Goal: Information Seeking & Learning: Learn about a topic

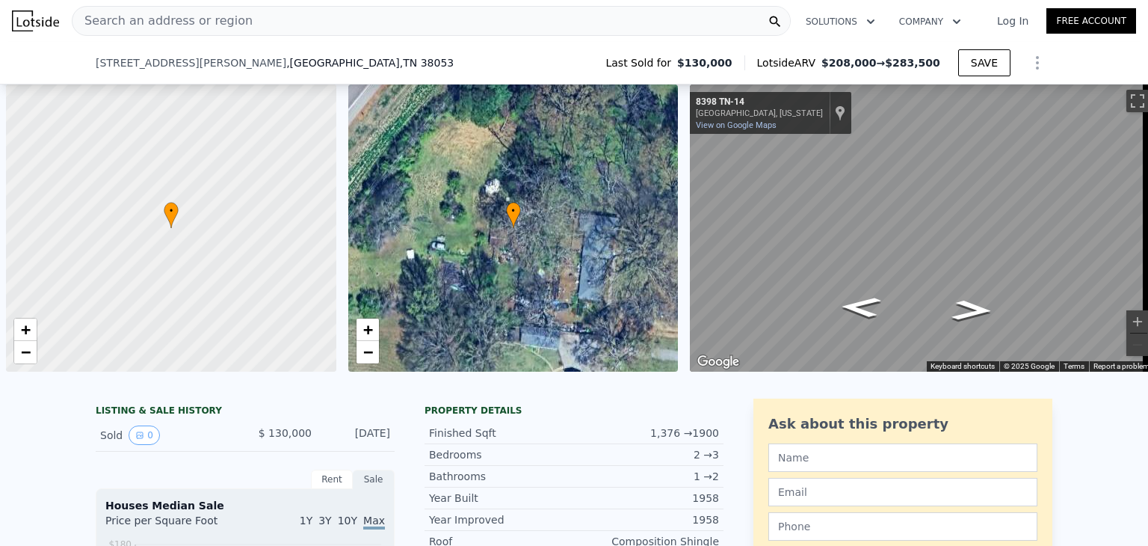
scroll to position [0, 6]
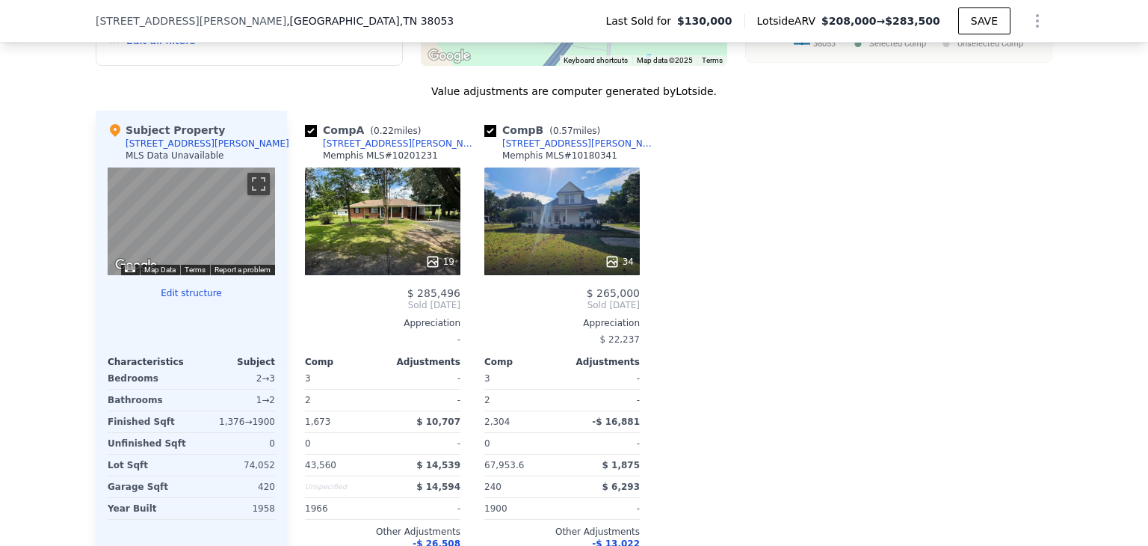
type input "4"
type input "1"
type input "1104"
type input "1903"
type input "9583.2"
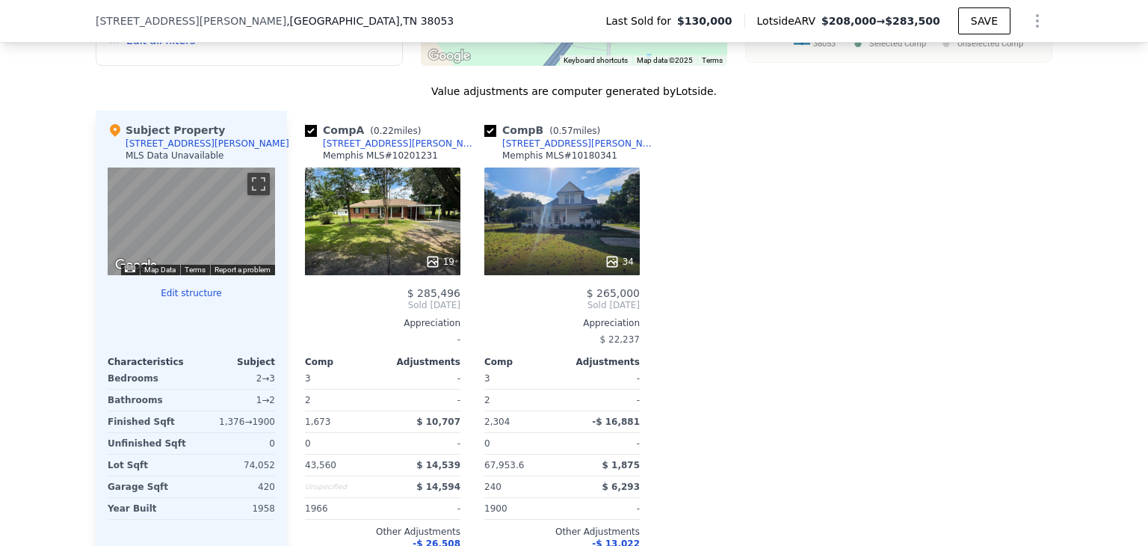
type input "301435.2"
type input "$ 208,000"
type input "$ 57,326"
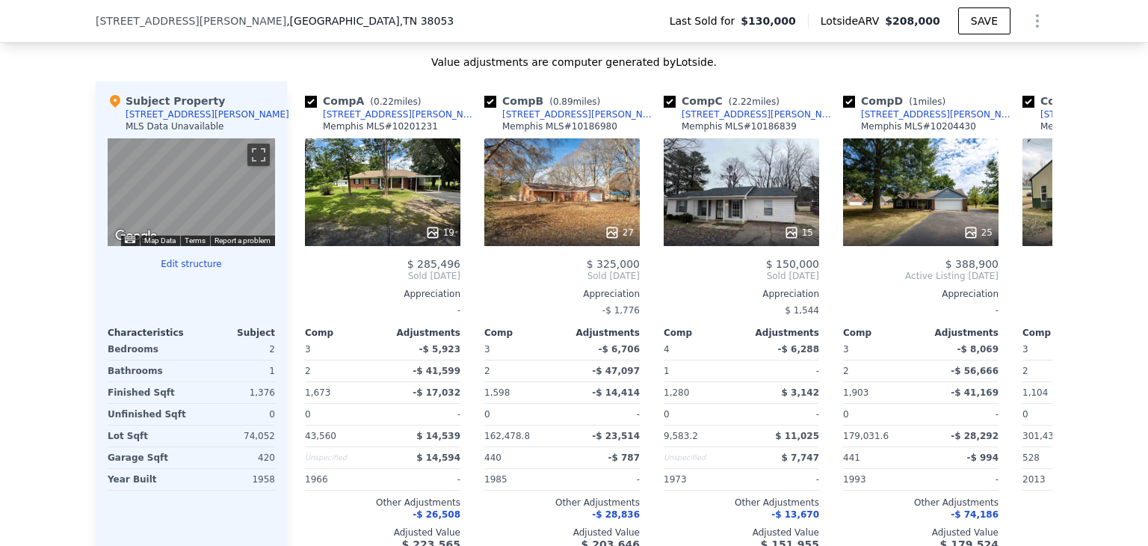
scroll to position [1428, 0]
click at [891, 121] on div "[STREET_ADDRESS][PERSON_NAME]" at bounding box center [938, 115] width 155 height 12
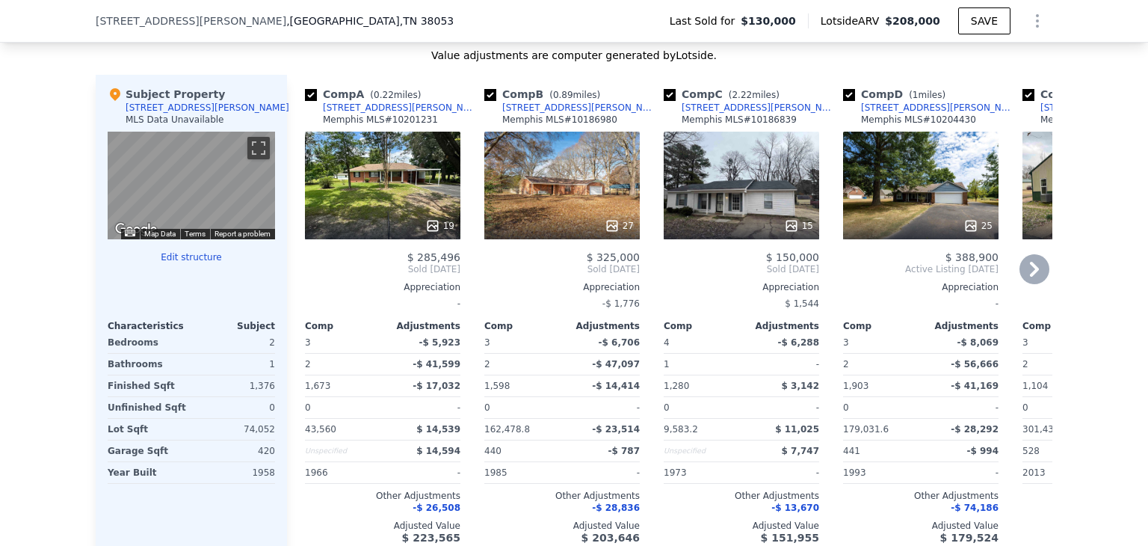
scroll to position [1432, 0]
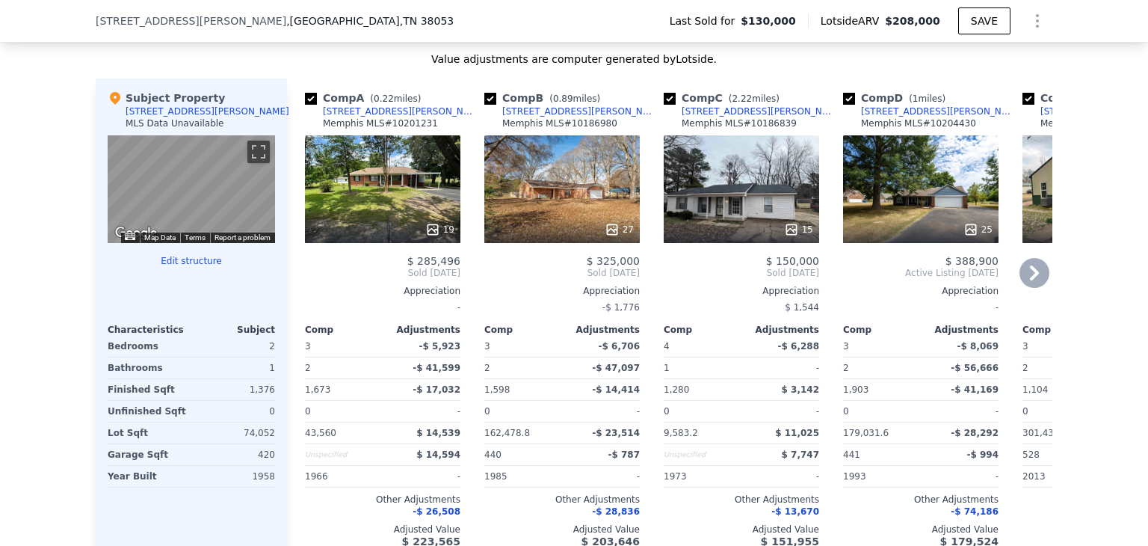
click at [882, 235] on div "25" at bounding box center [921, 229] width 143 height 15
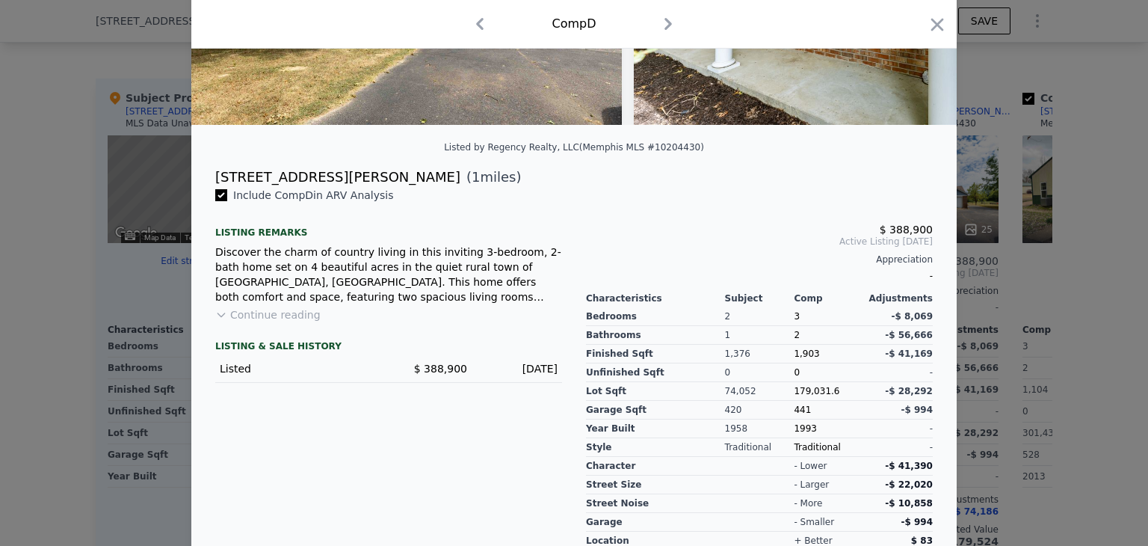
scroll to position [322, 0]
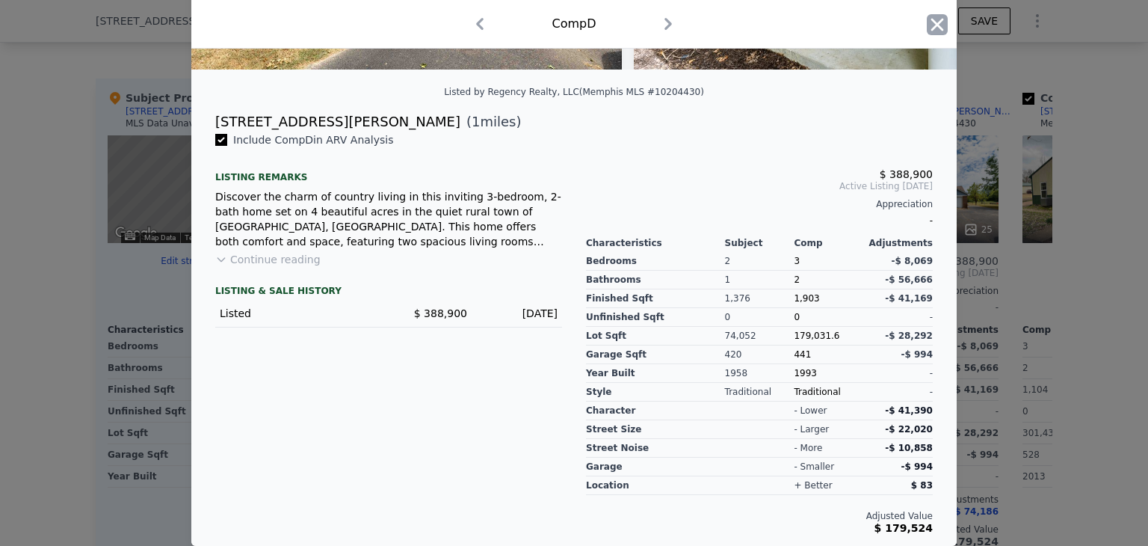
click at [935, 15] on icon "button" at bounding box center [937, 24] width 21 height 21
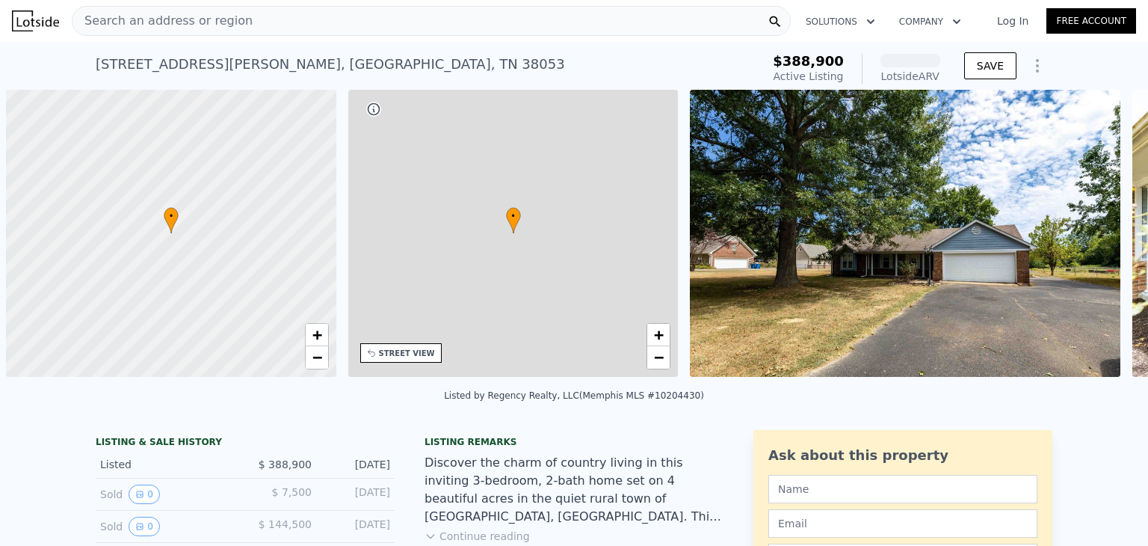
scroll to position [0, 6]
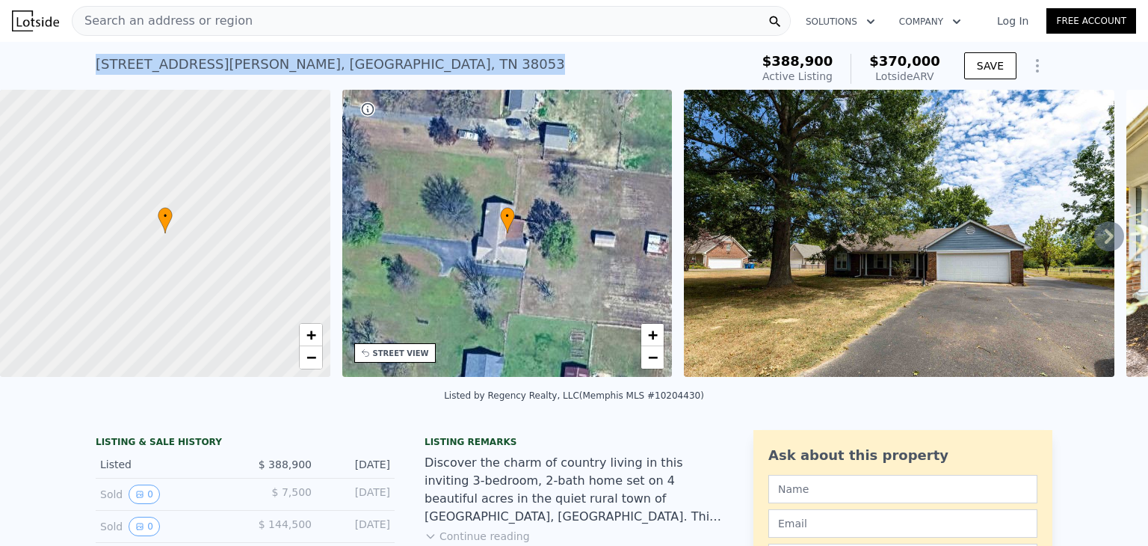
drag, startPoint x: 343, startPoint y: 61, endPoint x: 93, endPoint y: 63, distance: 250.4
click at [96, 63] on div "8712 Gragg Rd , Shelby County , TN 38053 Active at $388,900 (~ARV $370k )" at bounding box center [420, 69] width 649 height 42
click at [141, 58] on div "8712 Gragg Rd , Shelby County , TN 38053" at bounding box center [330, 64] width 469 height 21
drag, startPoint x: 341, startPoint y: 63, endPoint x: 84, endPoint y: 72, distance: 257.3
click at [84, 72] on div "8712 Gragg Rd , Shelby County , TN 38053 Active at $388,900 (~ARV $370k ) $388,…" at bounding box center [574, 66] width 1148 height 48
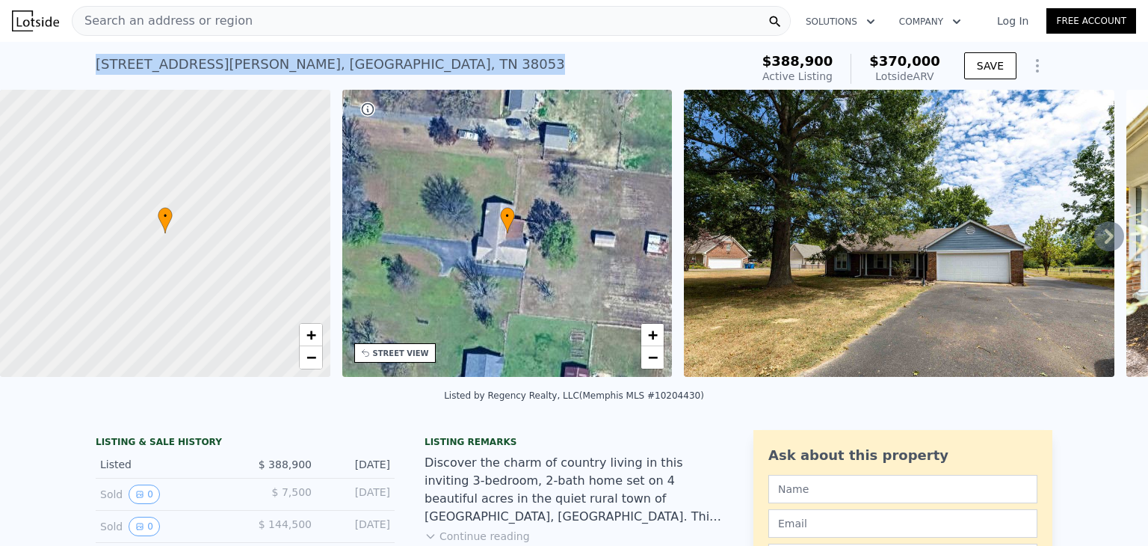
copy div "8712 Gragg Rd , Shelby County , TN 38053"
